Goal: Task Accomplishment & Management: Use online tool/utility

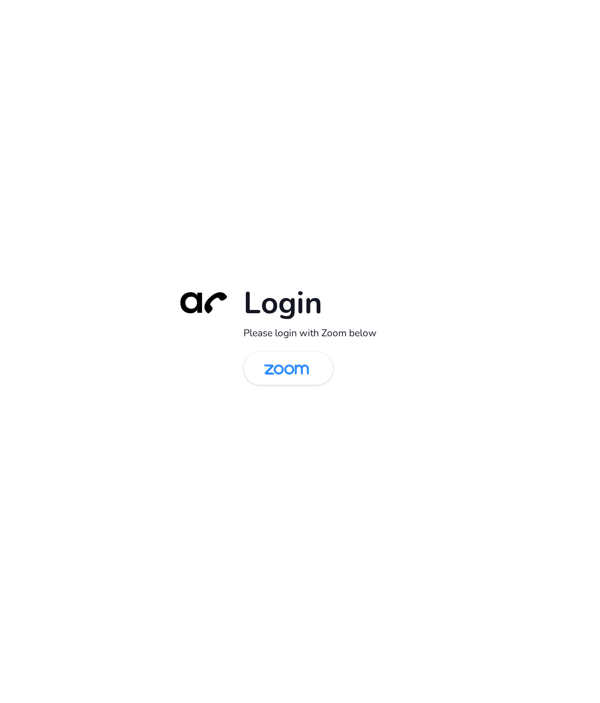
click at [289, 348] on div "Login Please login with Zoom below" at bounding box center [300, 351] width 263 height 135
click at [289, 385] on div "Login Please login with Zoom below" at bounding box center [300, 351] width 263 height 135
click at [286, 373] on img at bounding box center [286, 369] width 65 height 31
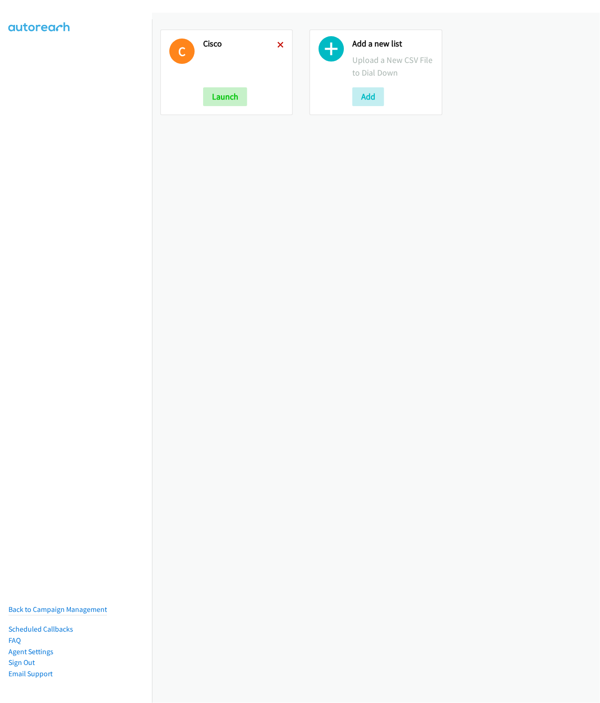
click at [277, 45] on icon at bounding box center [280, 45] width 7 height 7
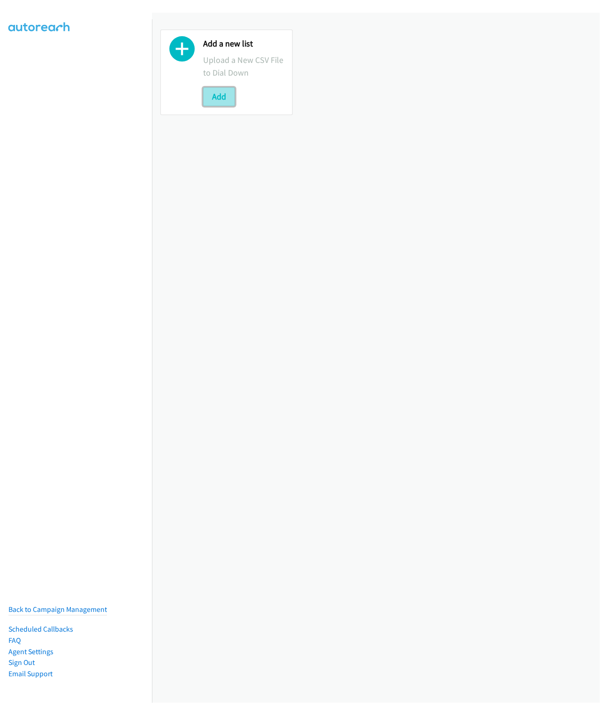
click at [221, 93] on button "Add" at bounding box center [219, 96] width 32 height 19
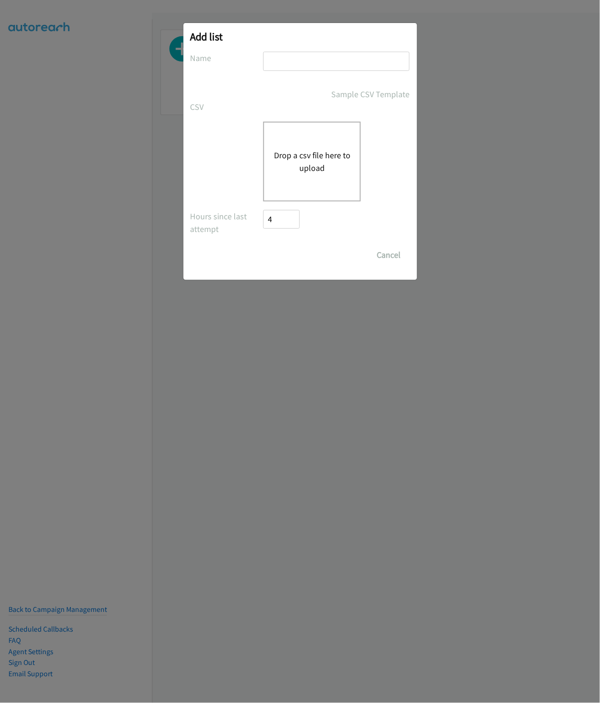
click at [283, 53] on input "text" at bounding box center [336, 61] width 146 height 19
type input "Cisco"
click at [298, 158] on button "Drop a csv file here to upload" at bounding box center [312, 161] width 77 height 25
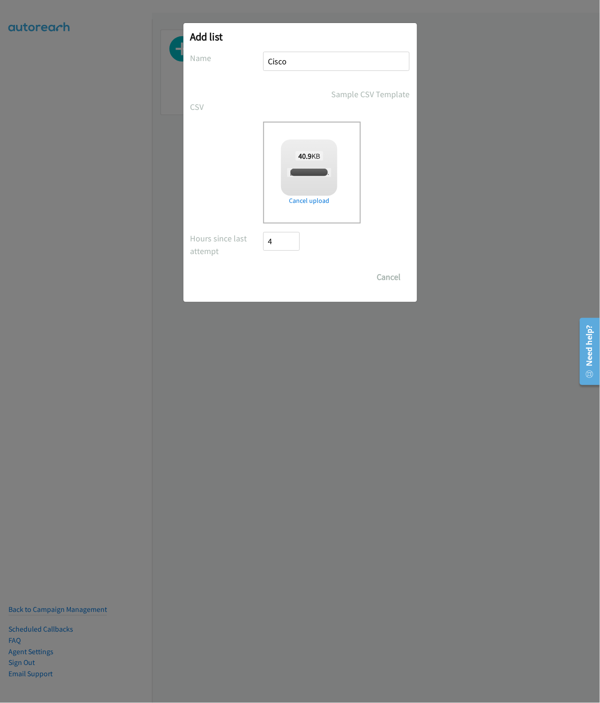
checkbox input "true"
click at [280, 276] on input "Save List" at bounding box center [288, 276] width 49 height 19
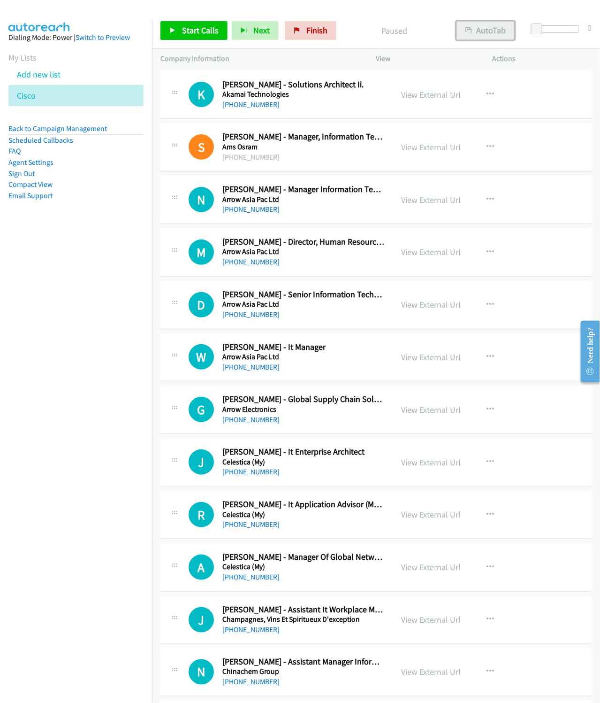
click at [481, 37] on button "AutoTab" at bounding box center [486, 30] width 58 height 19
click at [205, 41] on div "Start Calls Pause Next Finish Paused AutoTab AutoTab 0" at bounding box center [376, 31] width 448 height 36
click at [203, 31] on span "Start Calls" at bounding box center [200, 30] width 37 height 11
click at [244, 27] on span "Next" at bounding box center [246, 30] width 16 height 11
click at [216, 21] on button "Next" at bounding box center [239, 30] width 47 height 19
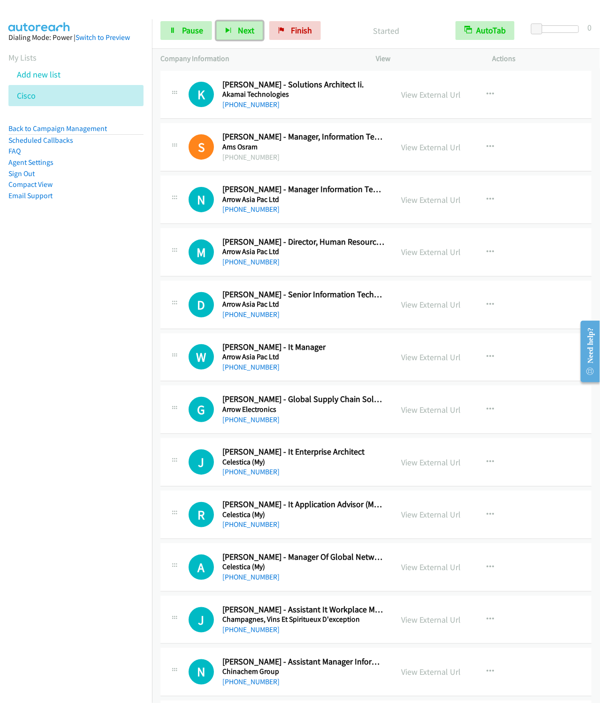
click at [216, 21] on button "Next" at bounding box center [239, 30] width 47 height 19
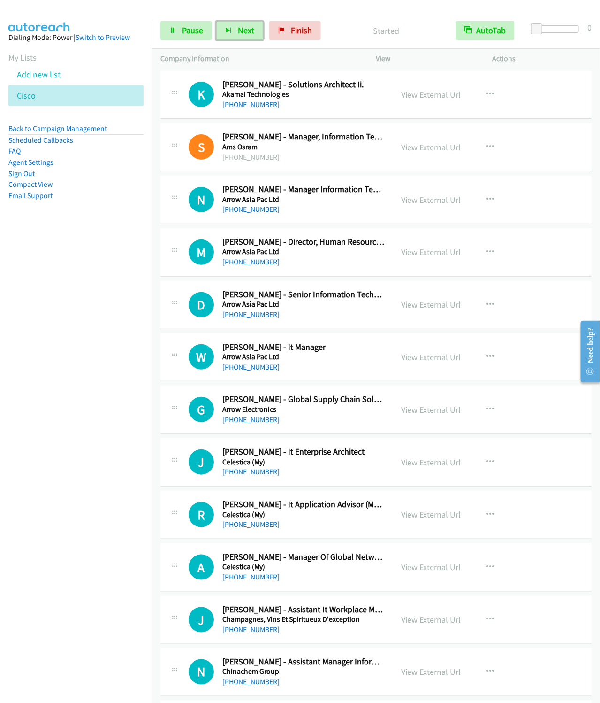
click at [216, 21] on button "Next" at bounding box center [239, 30] width 47 height 19
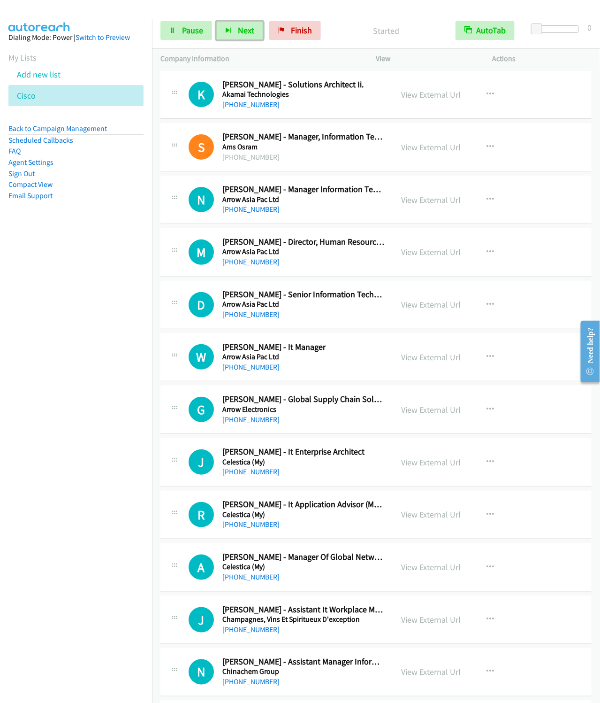
click at [216, 21] on button "Next" at bounding box center [239, 30] width 47 height 19
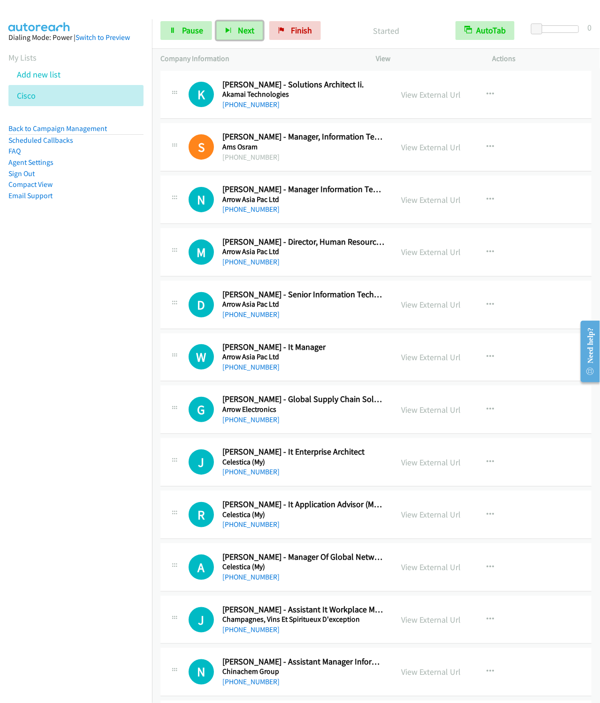
click at [216, 21] on button "Next" at bounding box center [239, 30] width 47 height 19
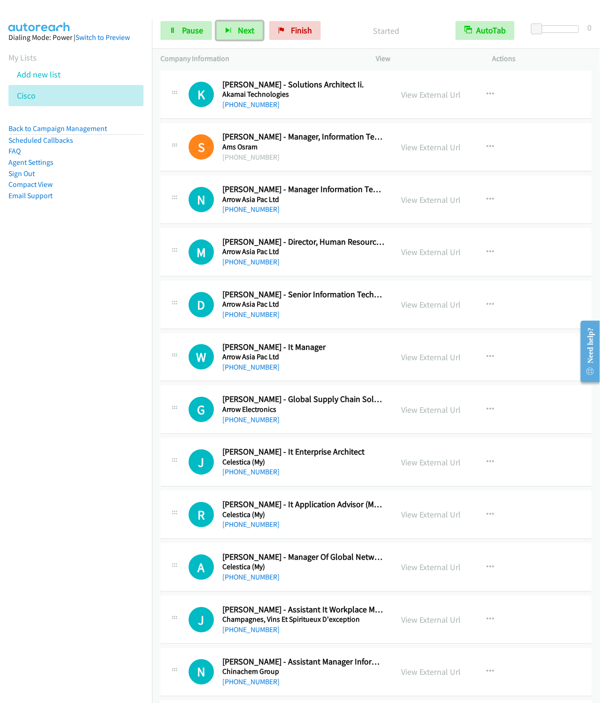
click at [216, 21] on button "Next" at bounding box center [239, 30] width 47 height 19
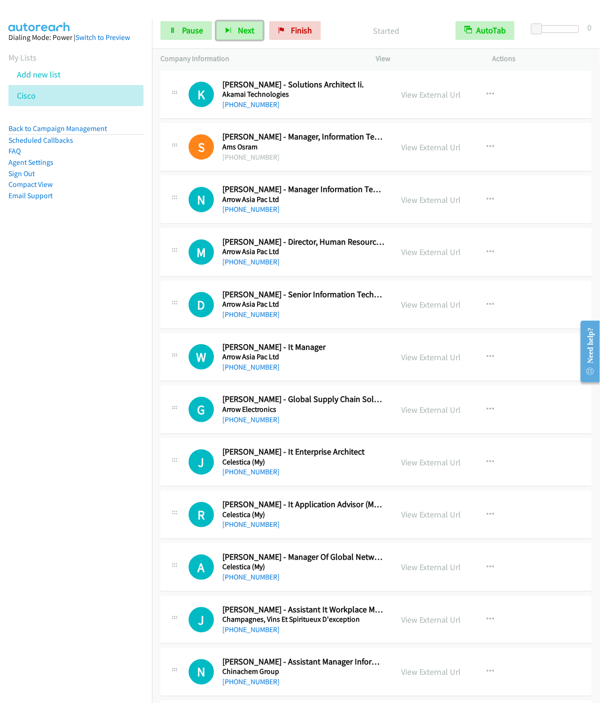
click at [216, 21] on button "Next" at bounding box center [239, 30] width 47 height 19
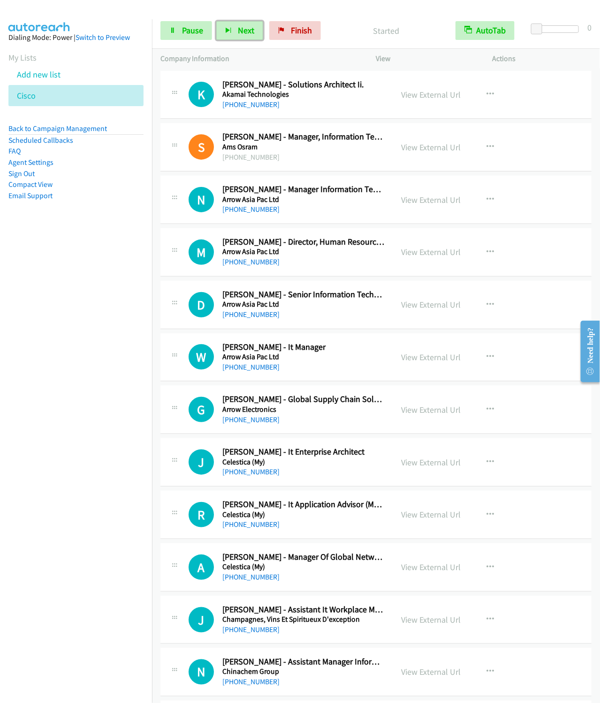
click at [216, 21] on button "Next" at bounding box center [239, 30] width 47 height 19
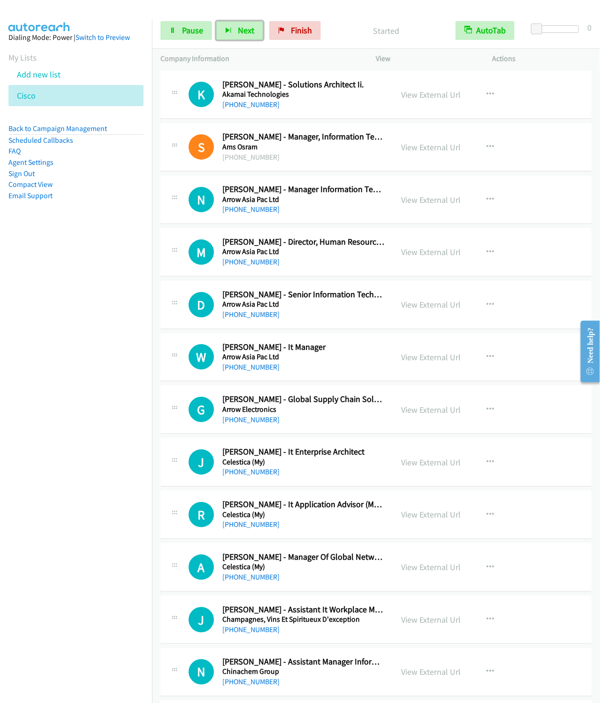
click at [216, 21] on button "Next" at bounding box center [239, 30] width 47 height 19
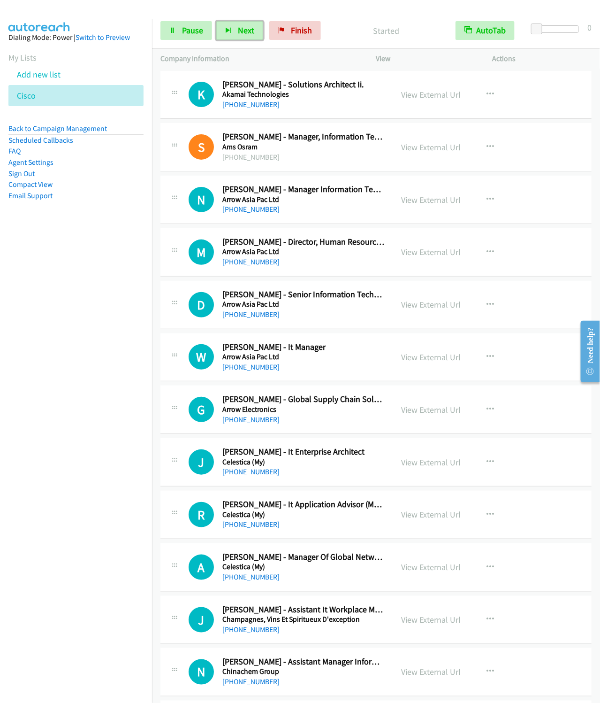
click at [216, 21] on button "Next" at bounding box center [239, 30] width 47 height 19
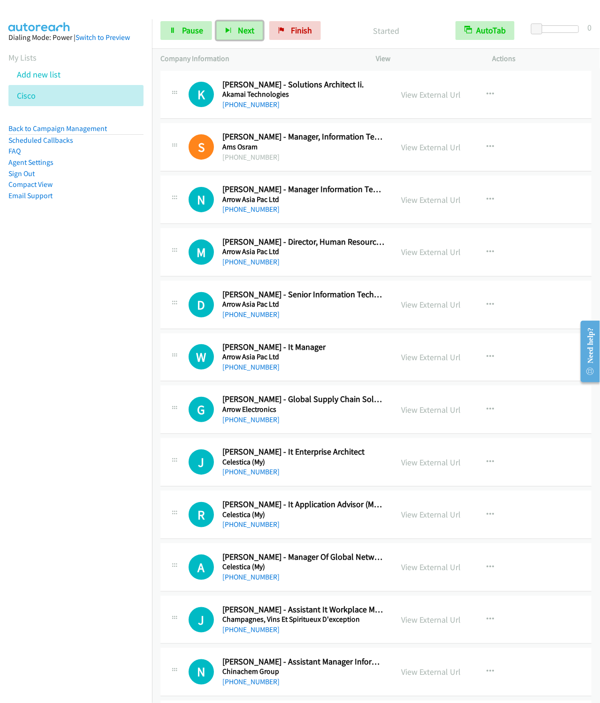
click at [216, 21] on button "Next" at bounding box center [239, 30] width 47 height 19
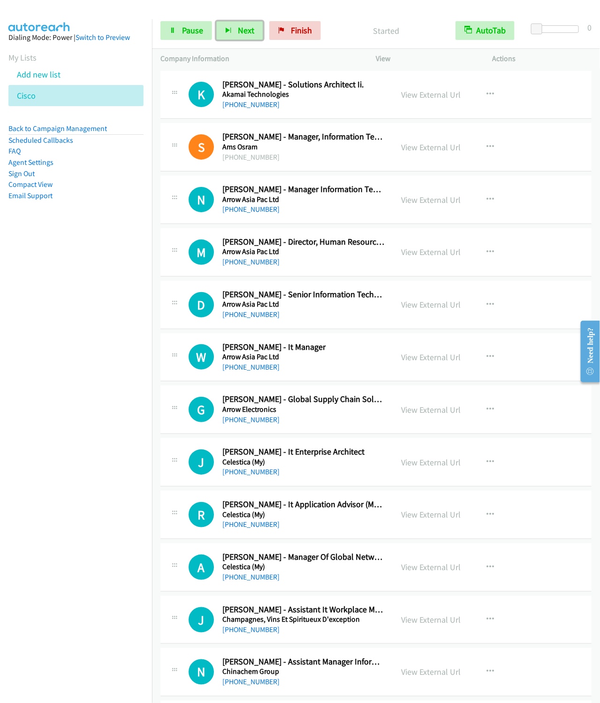
click at [216, 21] on button "Next" at bounding box center [239, 30] width 47 height 19
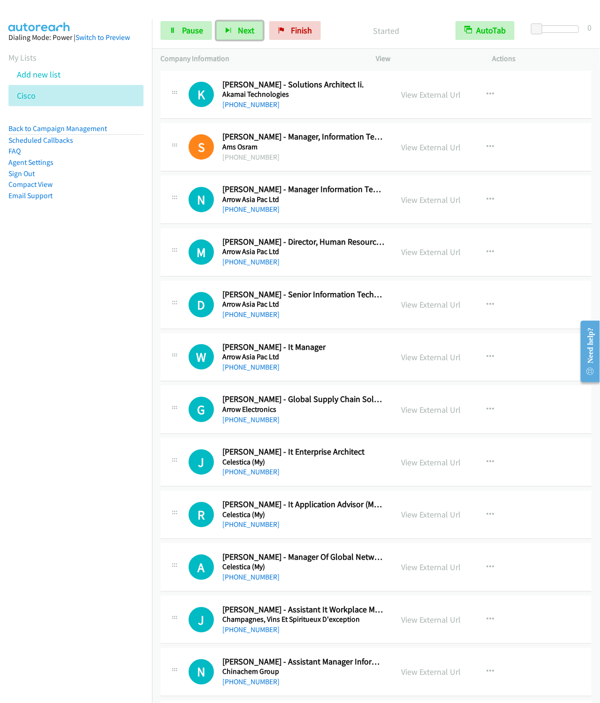
click at [216, 21] on button "Next" at bounding box center [239, 30] width 47 height 19
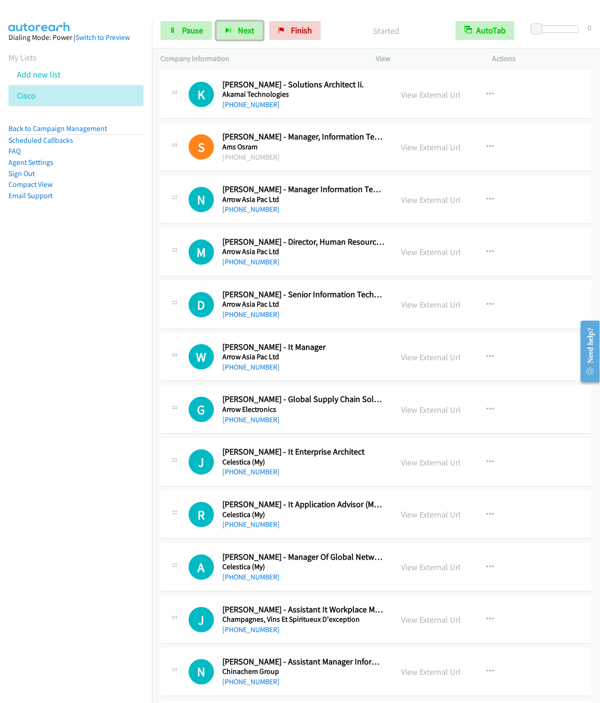
click at [216, 21] on button "Next" at bounding box center [239, 30] width 47 height 19
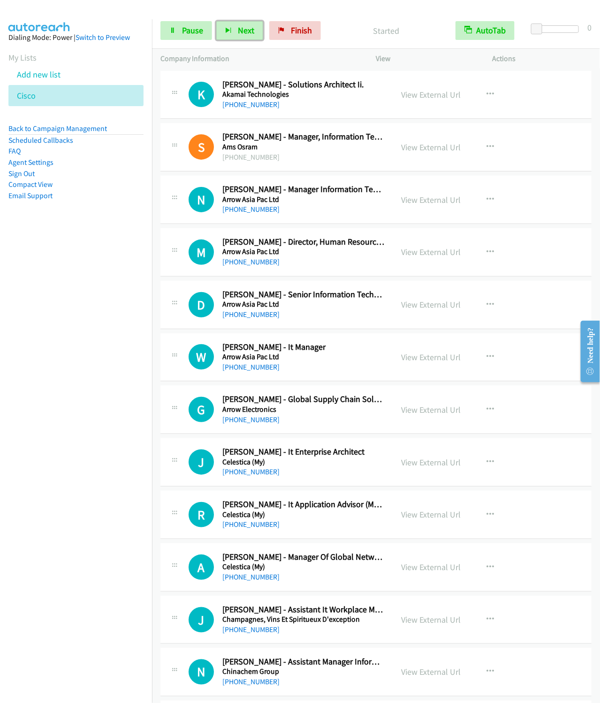
click at [216, 21] on button "Next" at bounding box center [239, 30] width 47 height 19
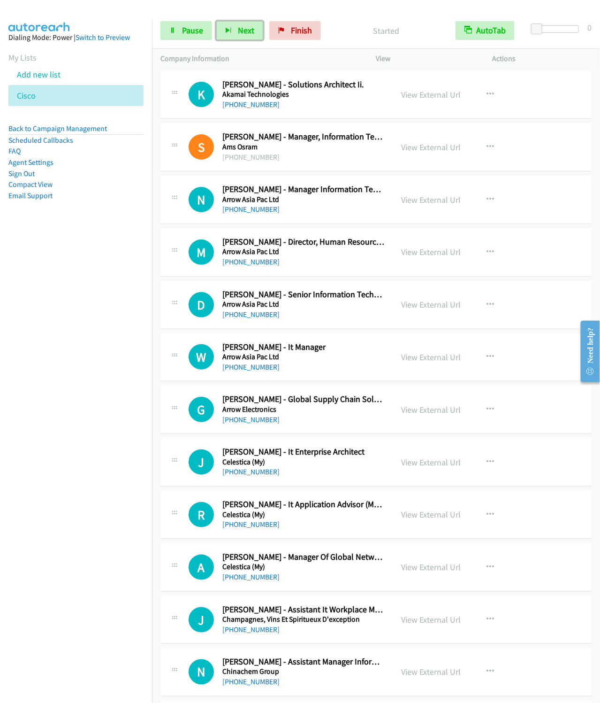
click at [216, 21] on button "Next" at bounding box center [239, 30] width 47 height 19
click at [84, 283] on nav "Dialing Mode: Power | Switch to Preview My Lists Add new list [GEOGRAPHIC_DATA]…" at bounding box center [76, 370] width 153 height 703
click at [244, 20] on div "Start Calls Pause Next Finish Started AutoTab AutoTab 0" at bounding box center [376, 31] width 448 height 36
click at [244, 31] on span "Next" at bounding box center [246, 30] width 16 height 11
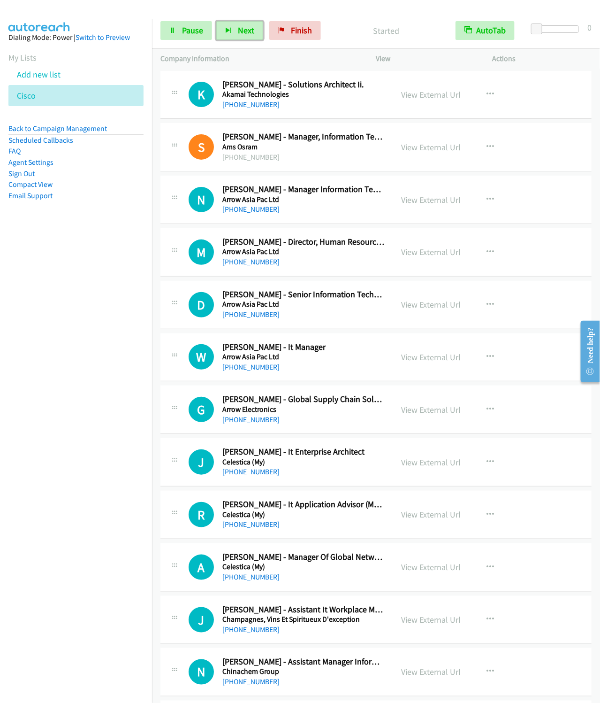
click at [216, 21] on button "Next" at bounding box center [239, 30] width 47 height 19
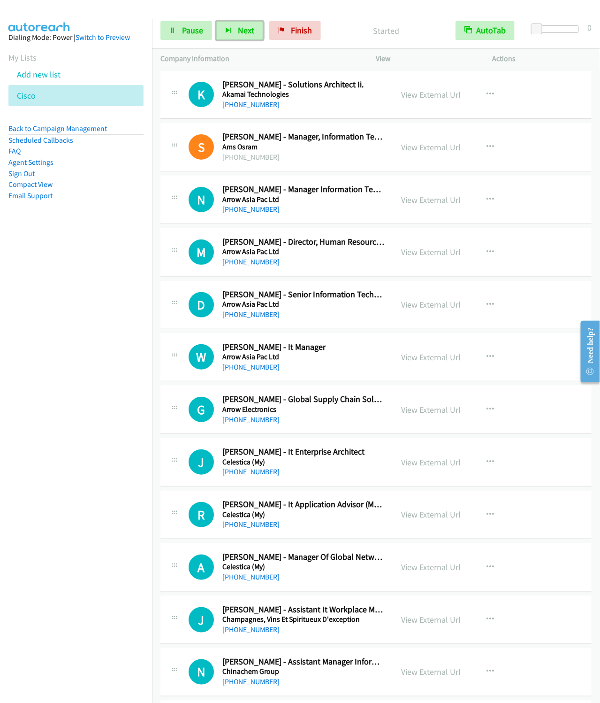
click at [216, 21] on button "Next" at bounding box center [239, 30] width 47 height 19
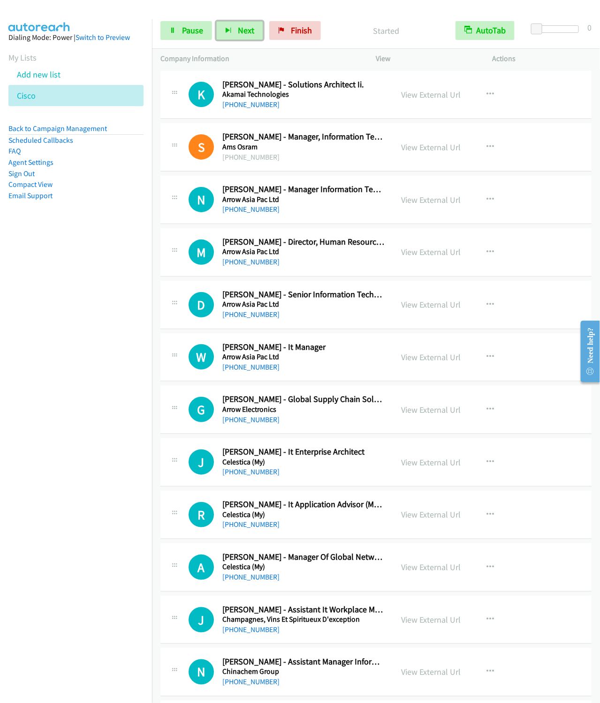
click at [216, 21] on button "Next" at bounding box center [239, 30] width 47 height 19
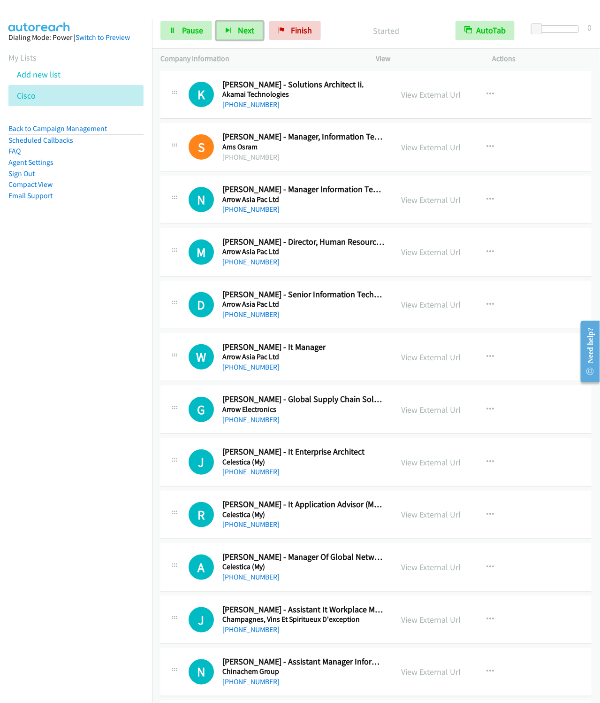
click at [216, 21] on button "Next" at bounding box center [239, 30] width 47 height 19
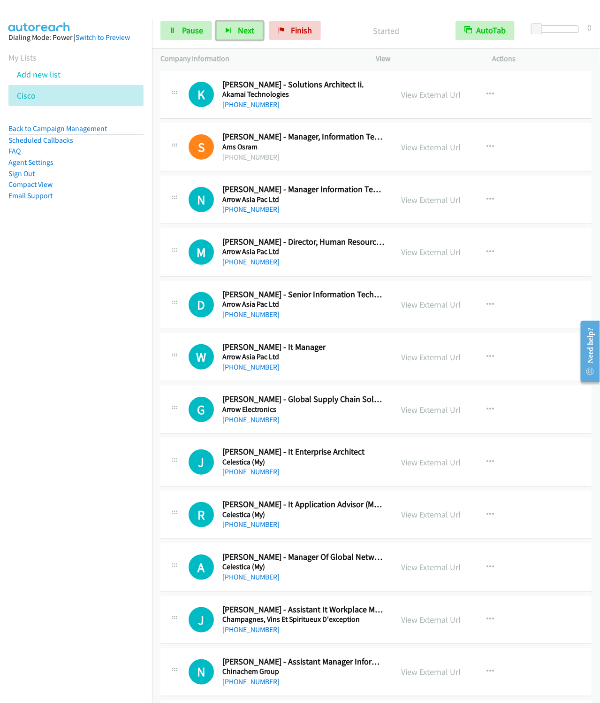
click at [216, 21] on button "Next" at bounding box center [239, 30] width 47 height 19
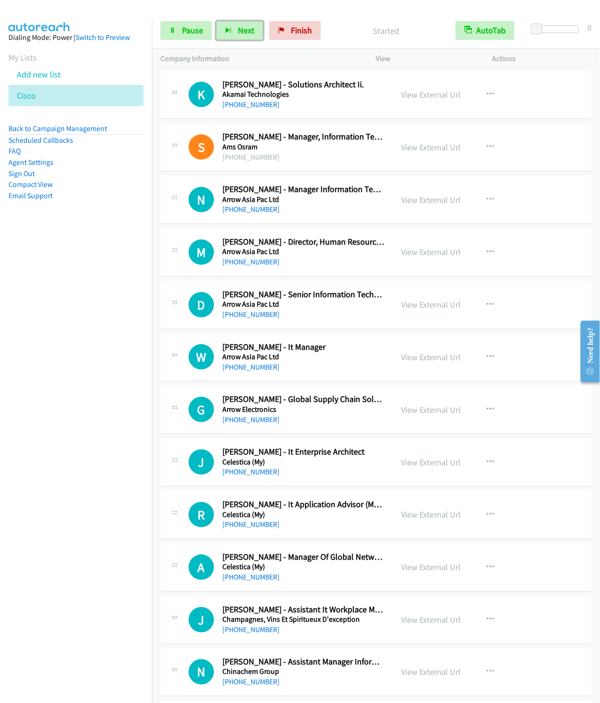
click at [216, 21] on button "Next" at bounding box center [239, 30] width 47 height 19
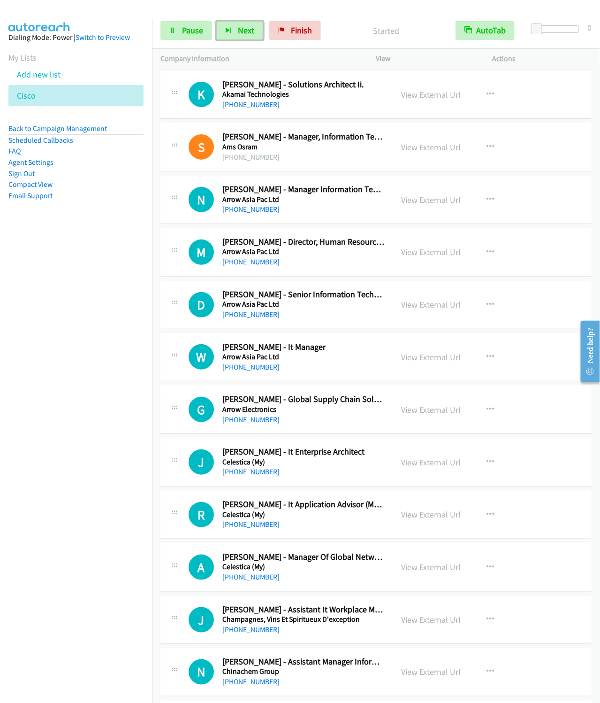
click at [216, 21] on button "Next" at bounding box center [239, 30] width 47 height 19
click at [241, 40] on button "Next" at bounding box center [239, 30] width 47 height 19
click at [216, 21] on button "Next" at bounding box center [239, 30] width 47 height 19
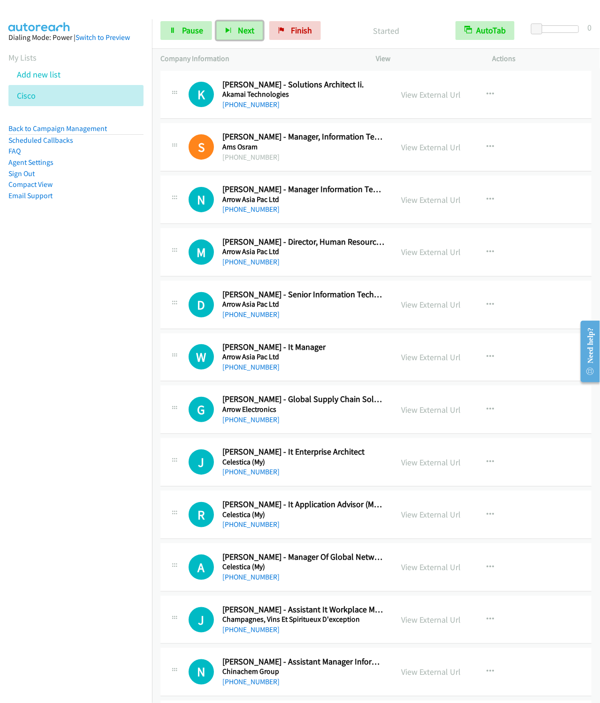
click at [216, 21] on button "Next" at bounding box center [239, 30] width 47 height 19
click at [249, 23] on button "Next" at bounding box center [239, 30] width 47 height 19
click at [216, 21] on button "Next" at bounding box center [239, 30] width 47 height 19
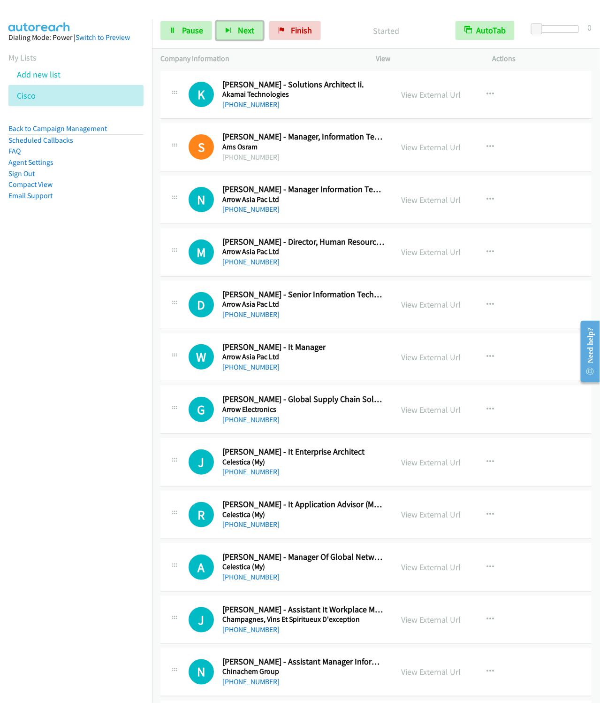
click at [216, 21] on button "Next" at bounding box center [239, 30] width 47 height 19
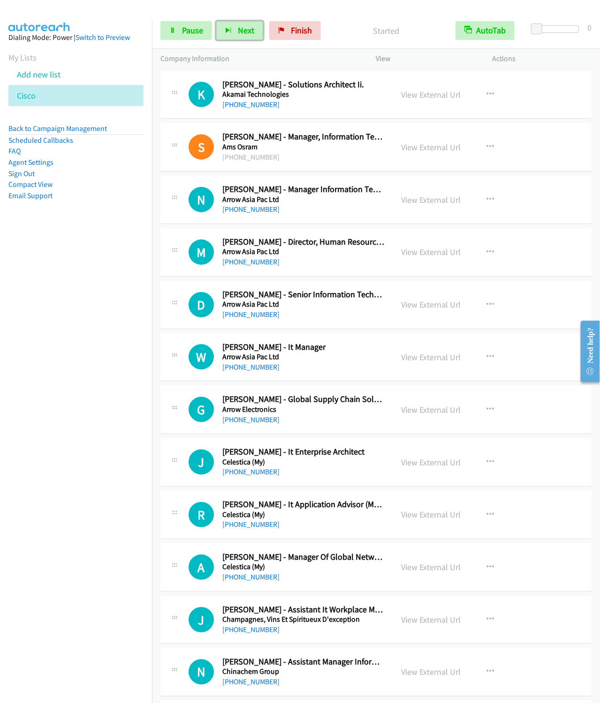
click at [216, 21] on button "Next" at bounding box center [239, 30] width 47 height 19
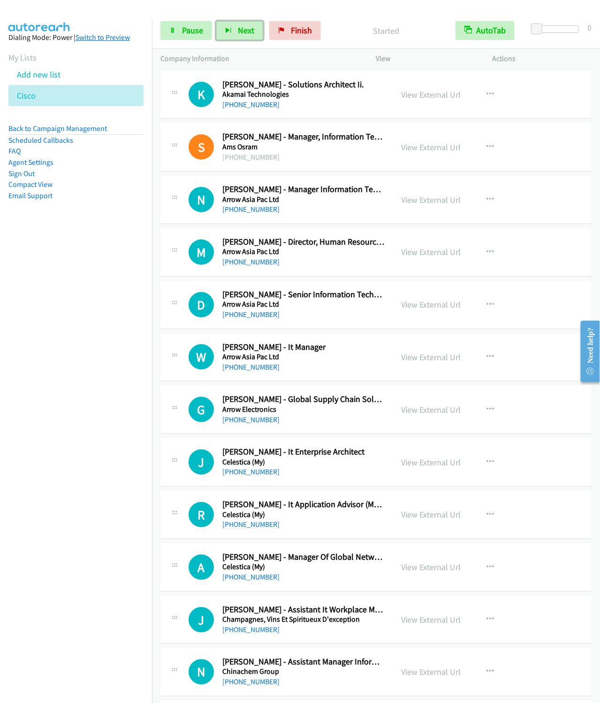
click at [216, 21] on button "Next" at bounding box center [239, 30] width 47 height 19
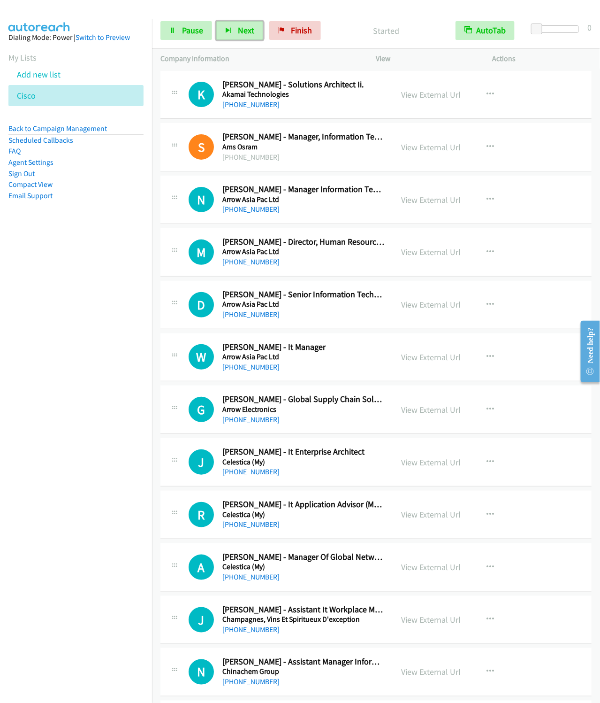
click at [216, 21] on button "Next" at bounding box center [239, 30] width 47 height 19
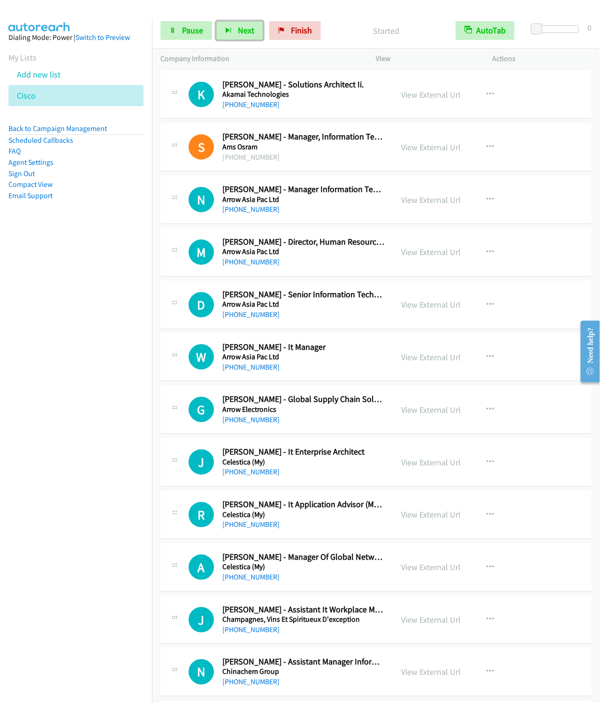
click at [216, 21] on button "Next" at bounding box center [239, 30] width 47 height 19
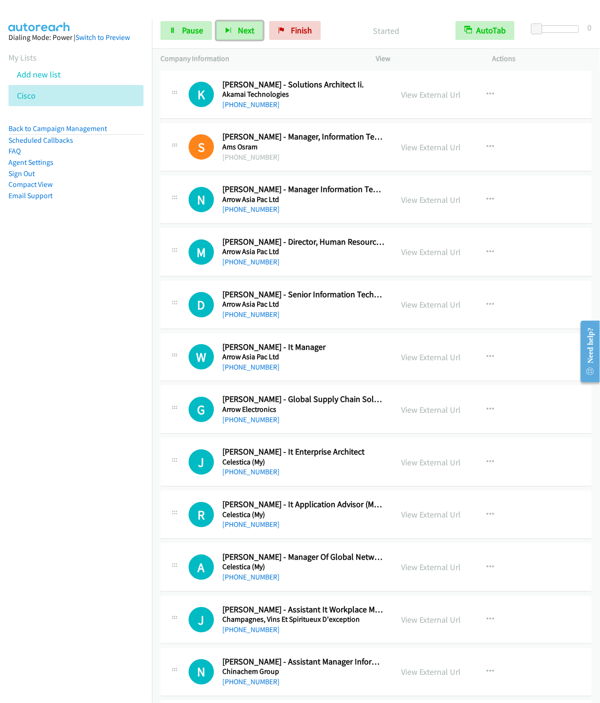
click at [216, 21] on button "Next" at bounding box center [239, 30] width 47 height 19
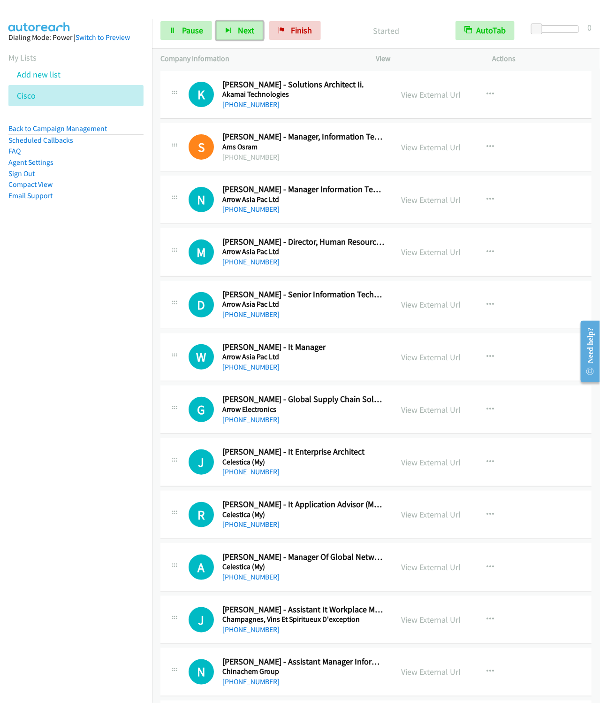
click at [216, 21] on button "Next" at bounding box center [239, 30] width 47 height 19
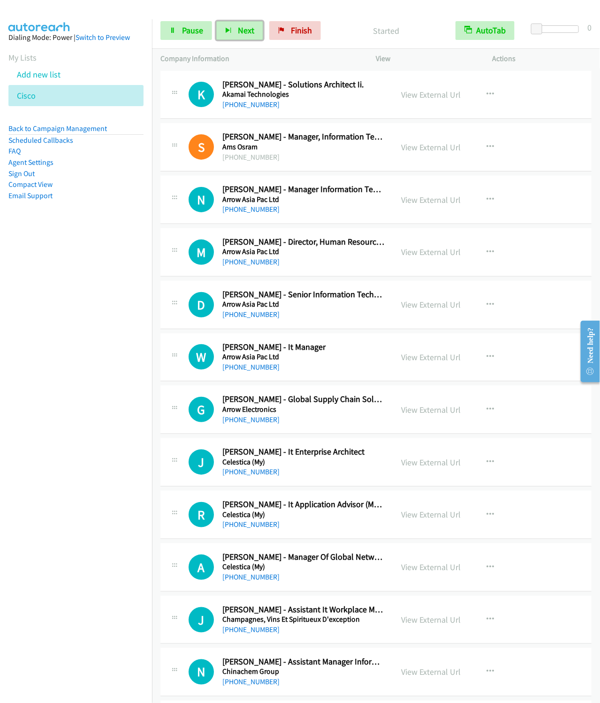
click at [216, 21] on button "Next" at bounding box center [239, 30] width 47 height 19
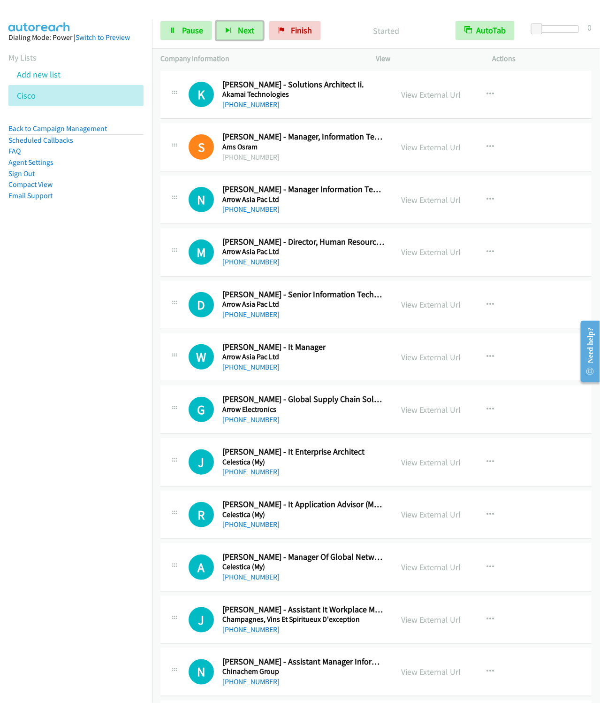
click at [216, 21] on button "Next" at bounding box center [239, 30] width 47 height 19
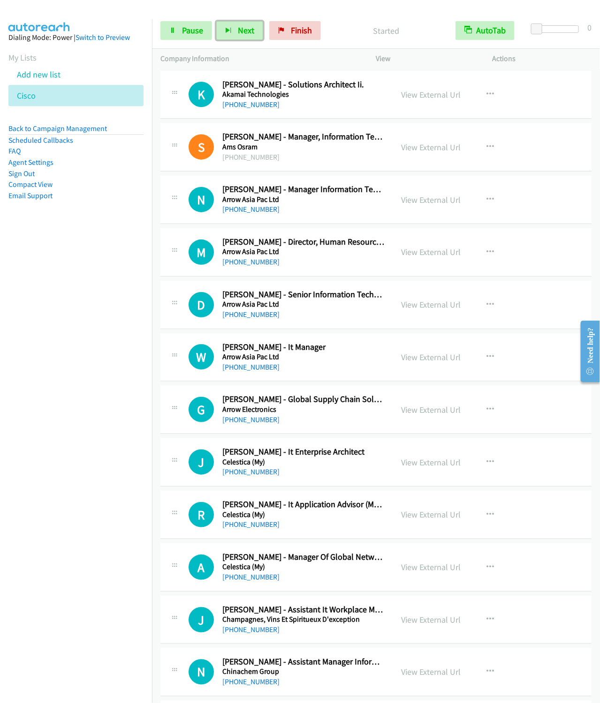
click at [216, 21] on button "Next" at bounding box center [239, 30] width 47 height 19
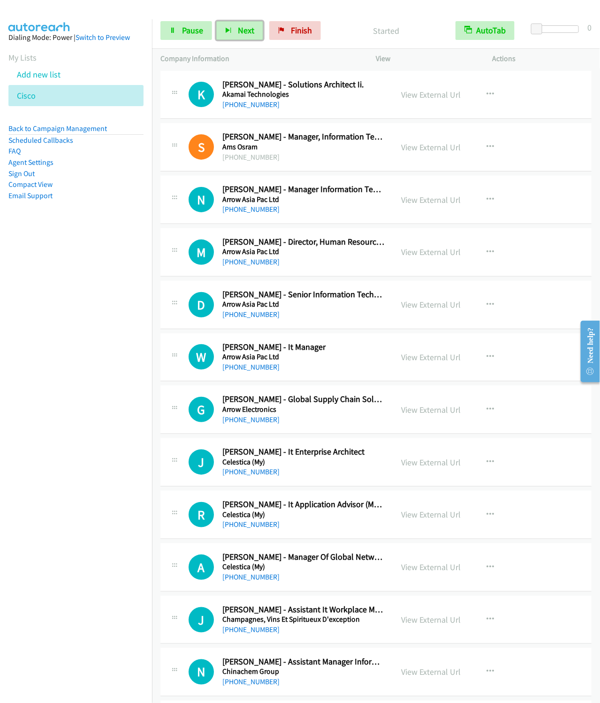
click at [216, 21] on button "Next" at bounding box center [239, 30] width 47 height 19
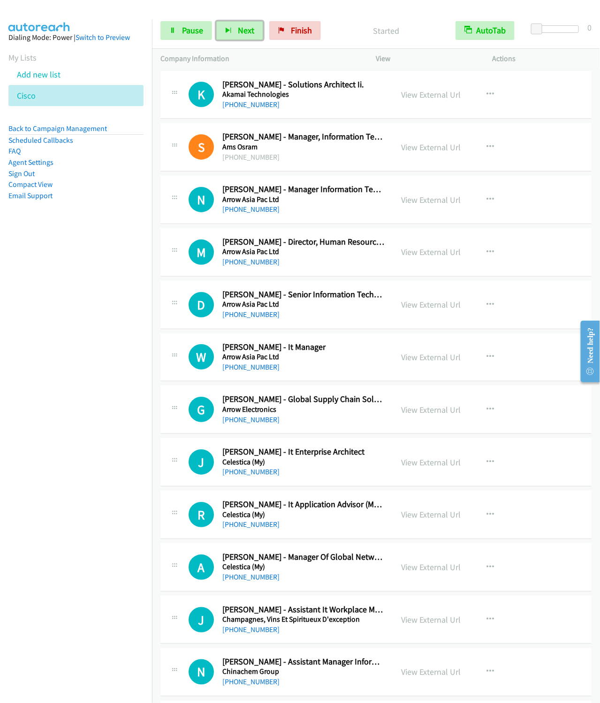
click at [216, 21] on button "Next" at bounding box center [239, 30] width 47 height 19
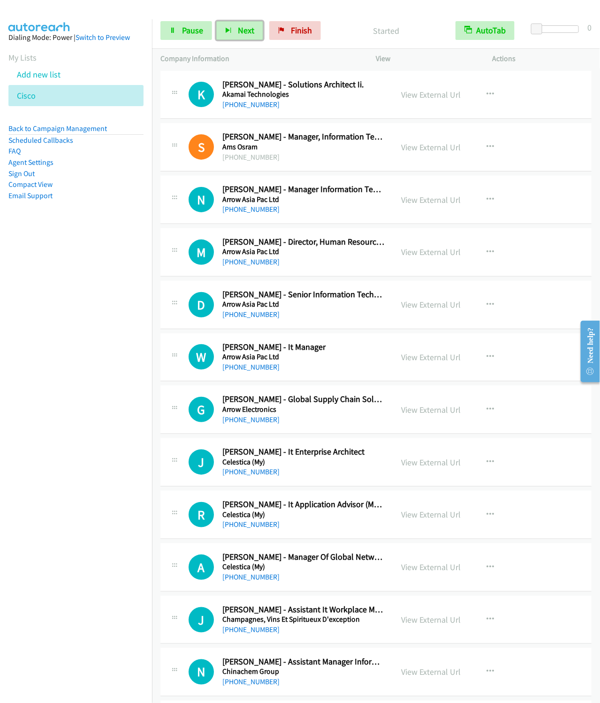
click at [216, 21] on button "Next" at bounding box center [239, 30] width 47 height 19
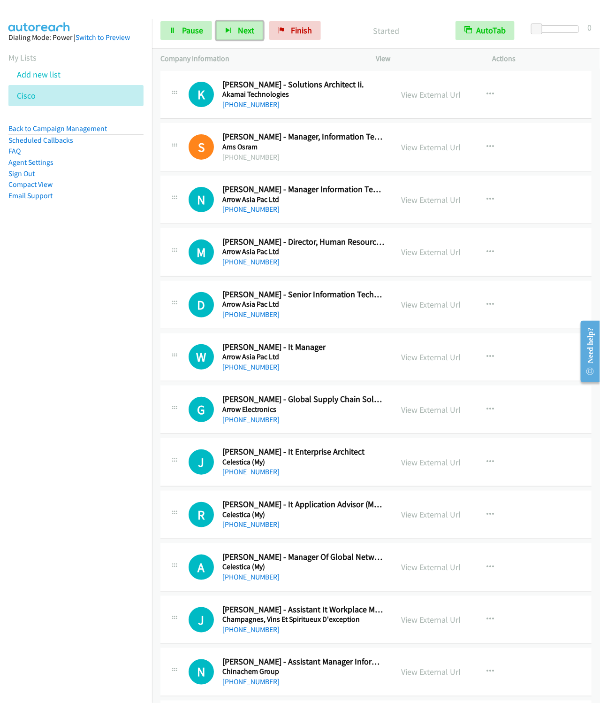
click at [216, 21] on button "Next" at bounding box center [239, 30] width 47 height 19
click at [247, 38] on button "Next" at bounding box center [239, 30] width 47 height 19
click at [216, 21] on button "Next" at bounding box center [239, 30] width 47 height 19
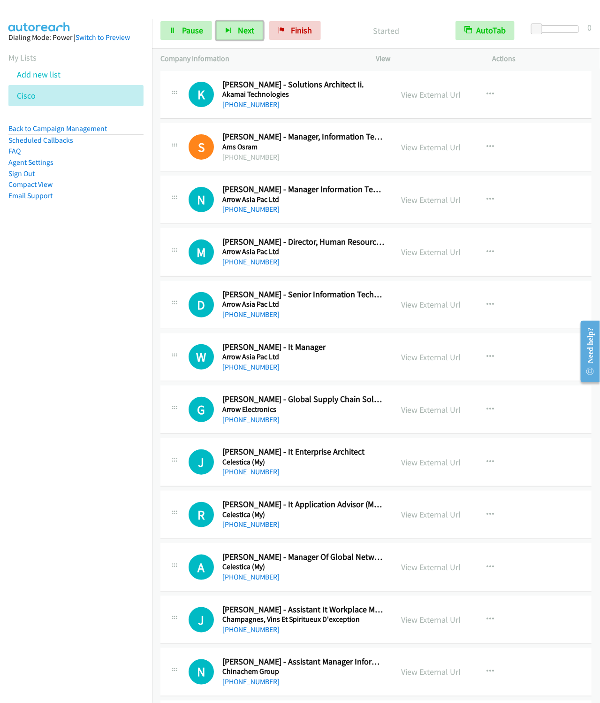
click at [216, 21] on button "Next" at bounding box center [239, 30] width 47 height 19
